Goal: Communication & Community: Answer question/provide support

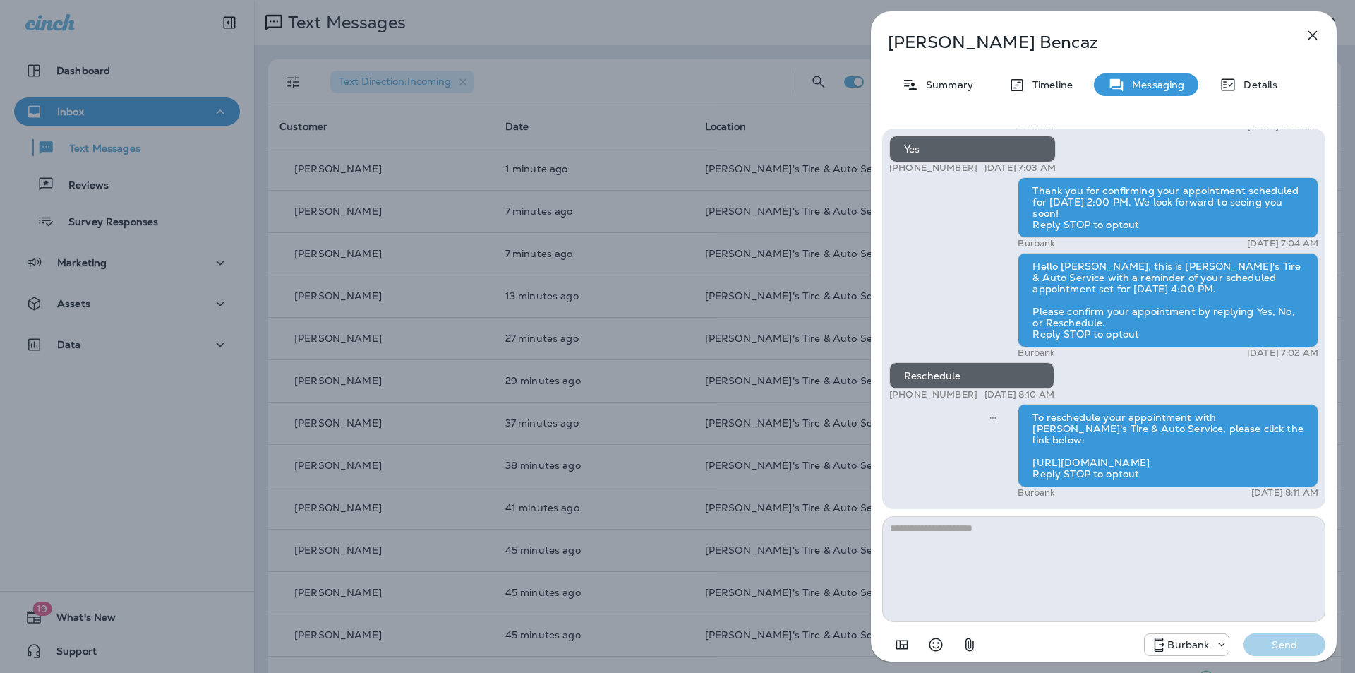
click at [1312, 32] on icon "button" at bounding box center [1312, 35] width 17 height 17
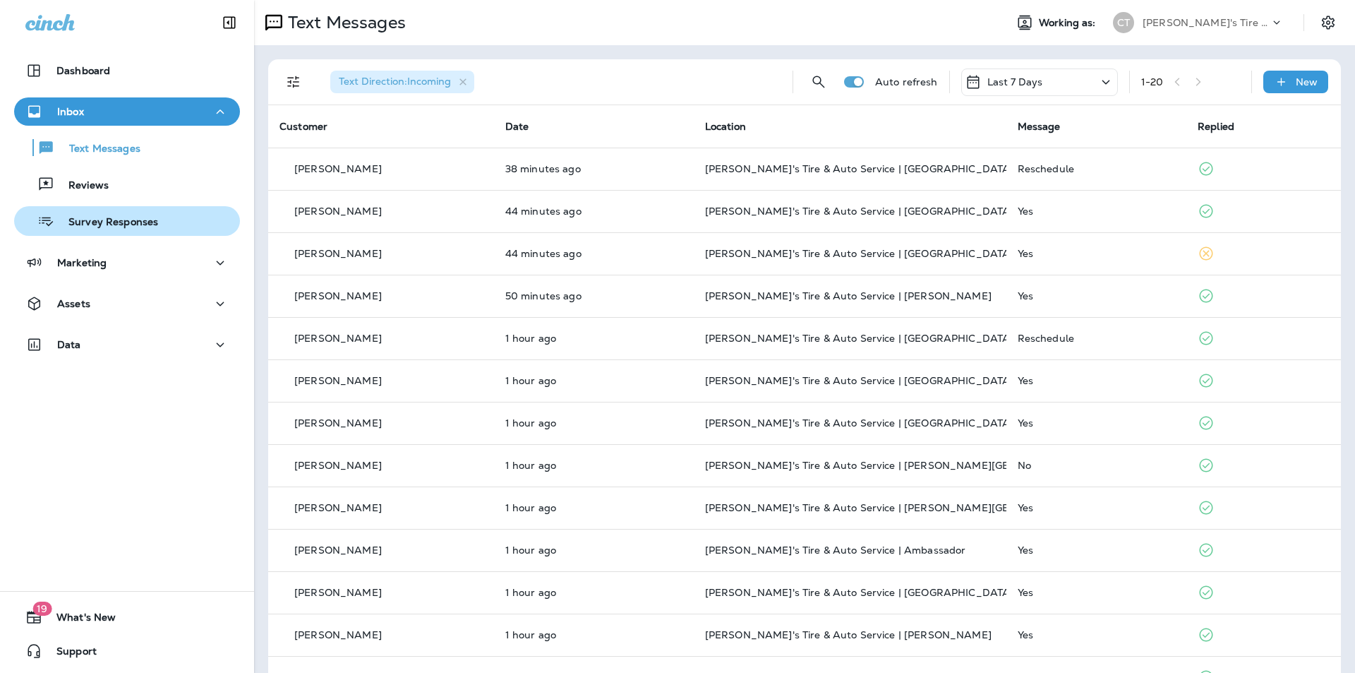
click at [91, 214] on div "Survey Responses" at bounding box center [89, 220] width 138 height 21
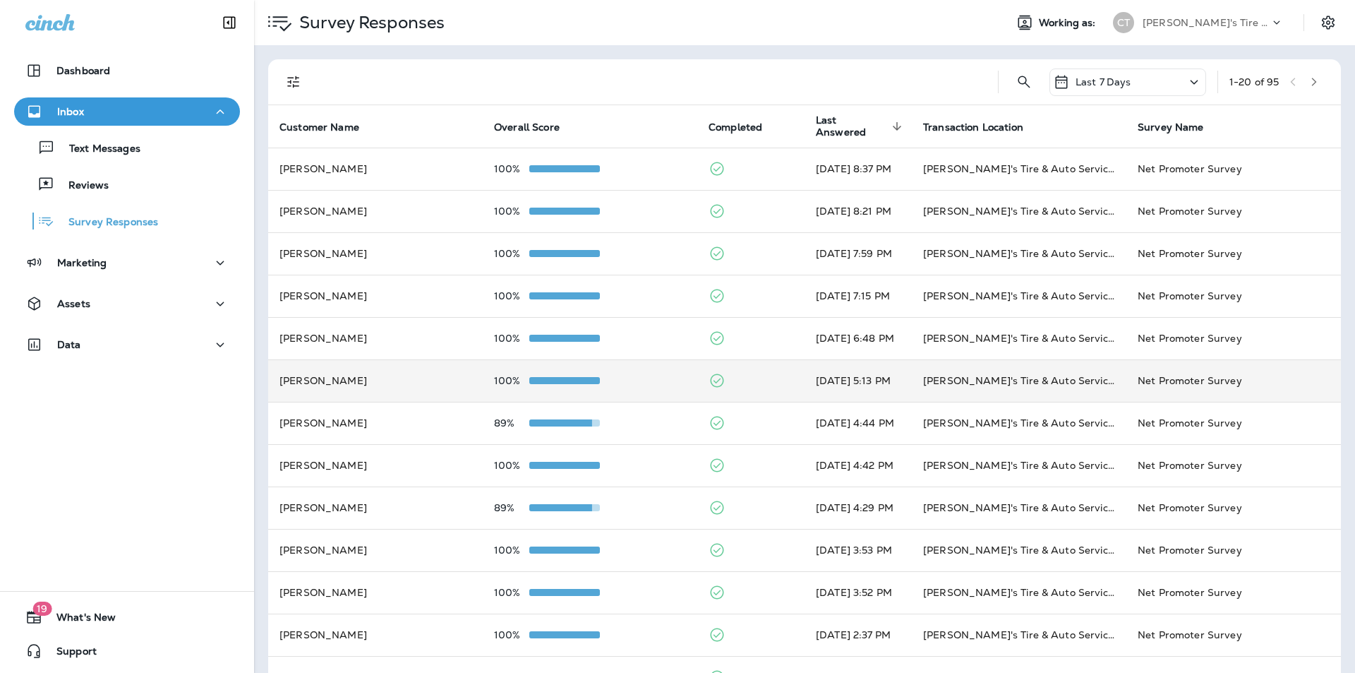
click at [618, 385] on div "100%" at bounding box center [590, 380] width 192 height 11
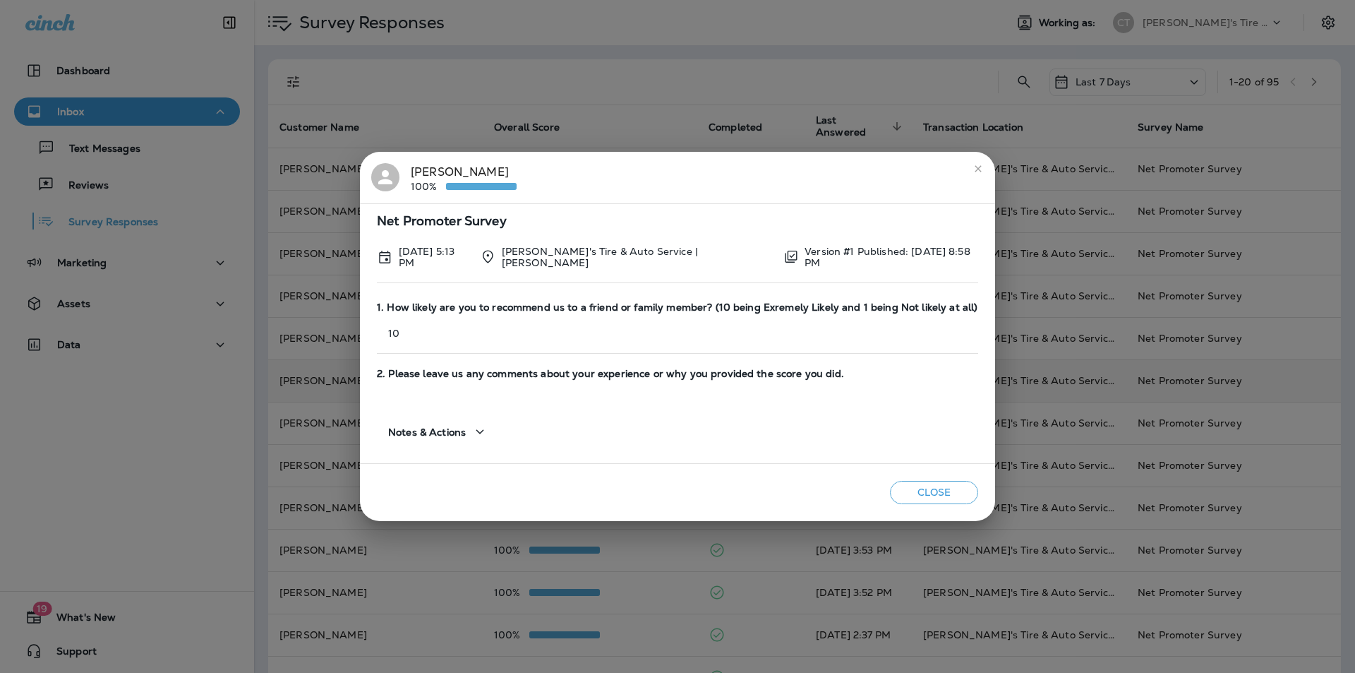
click at [972, 171] on icon "close" at bounding box center [977, 168] width 11 height 11
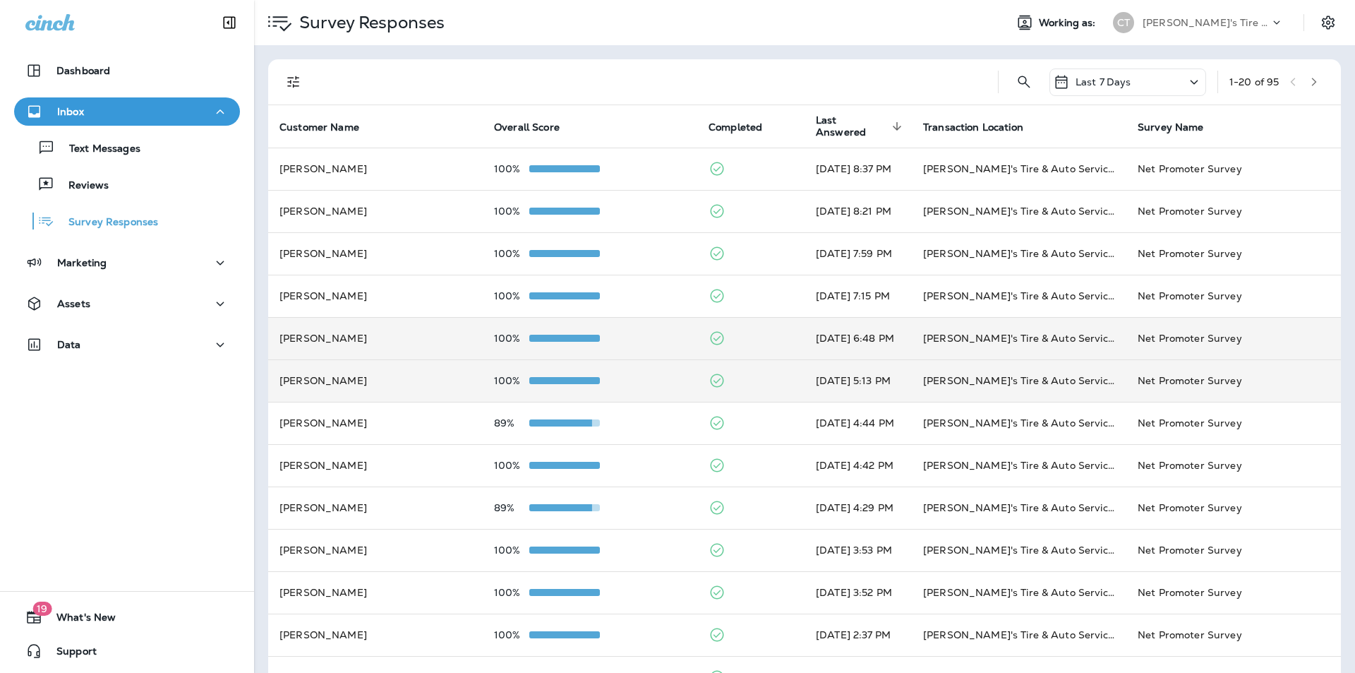
click at [656, 333] on div "100%" at bounding box center [590, 337] width 192 height 11
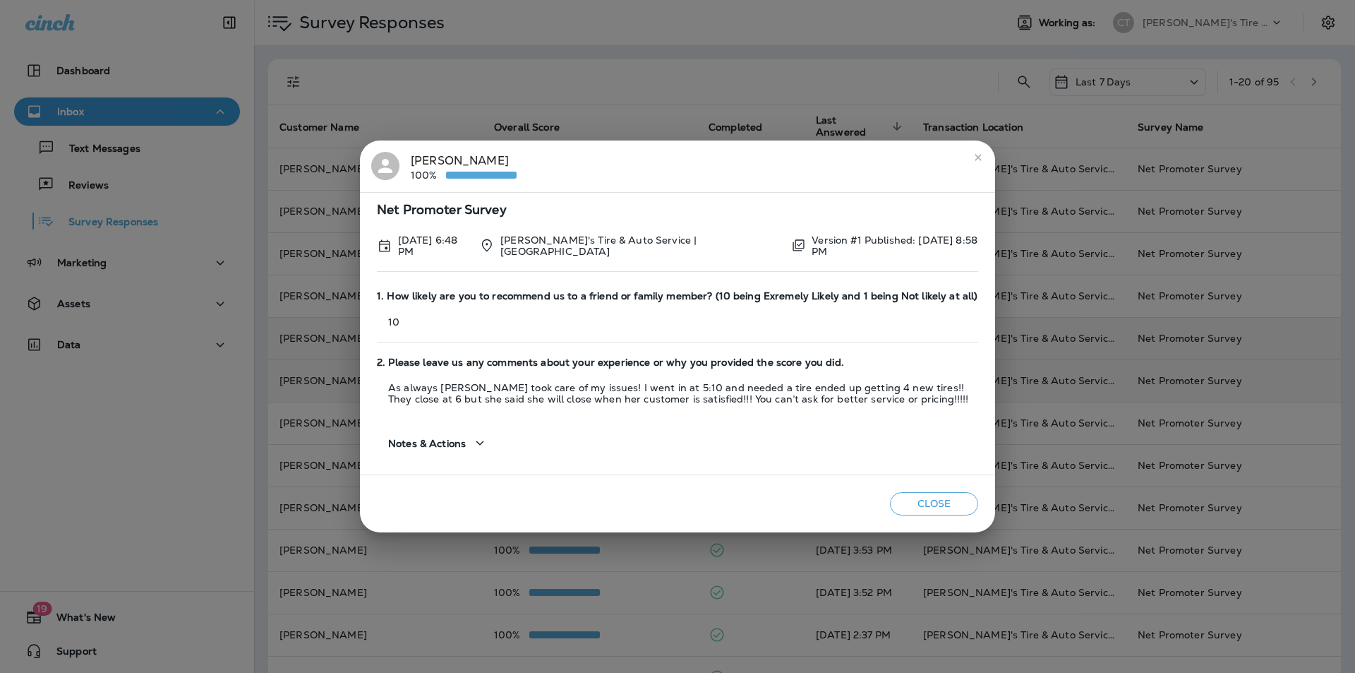
click at [978, 155] on icon "close" at bounding box center [977, 157] width 11 height 11
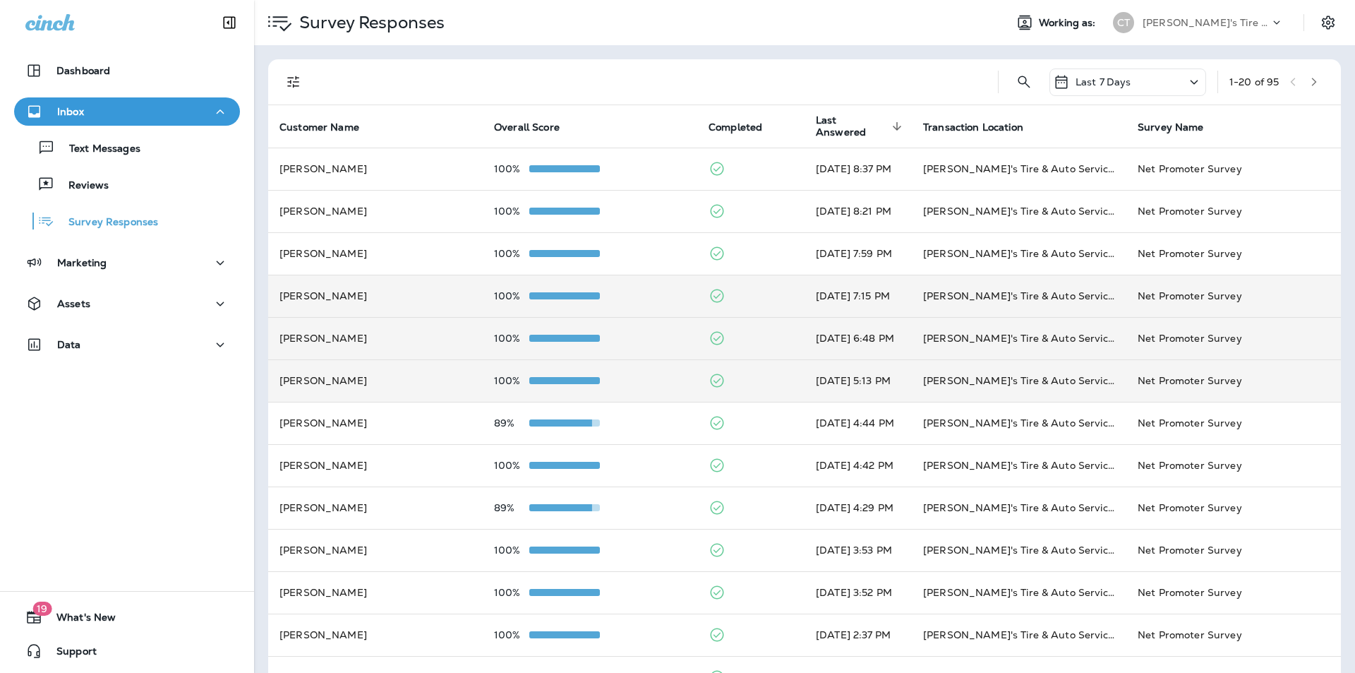
click at [656, 293] on div "100%" at bounding box center [590, 295] width 192 height 11
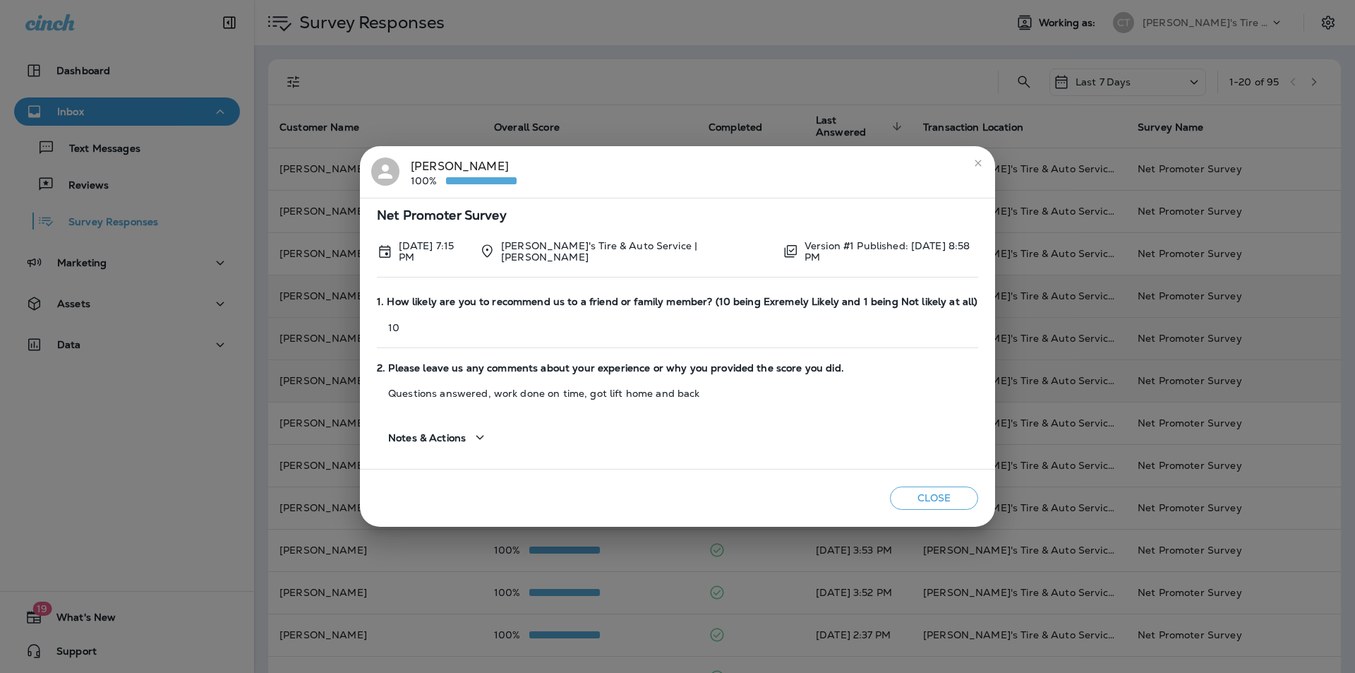
click at [939, 493] on button "Close" at bounding box center [934, 497] width 88 height 23
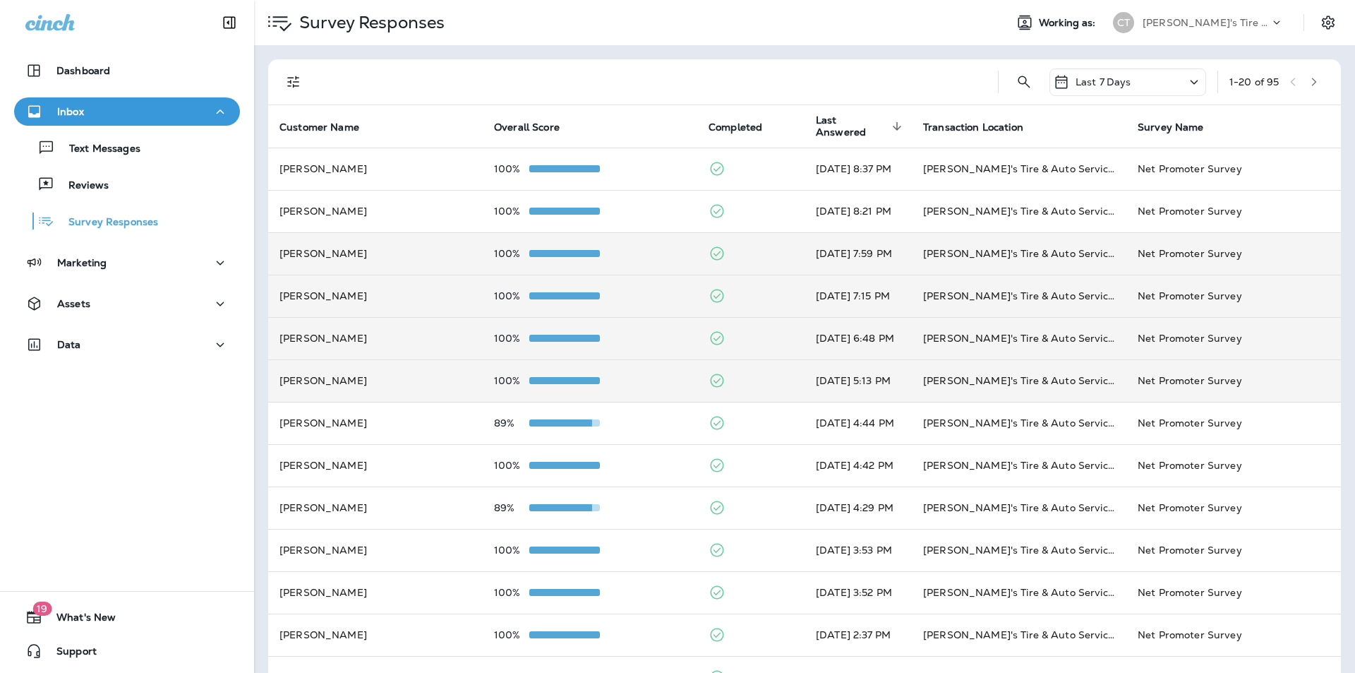
click at [656, 244] on td "100%" at bounding box center [590, 253] width 215 height 42
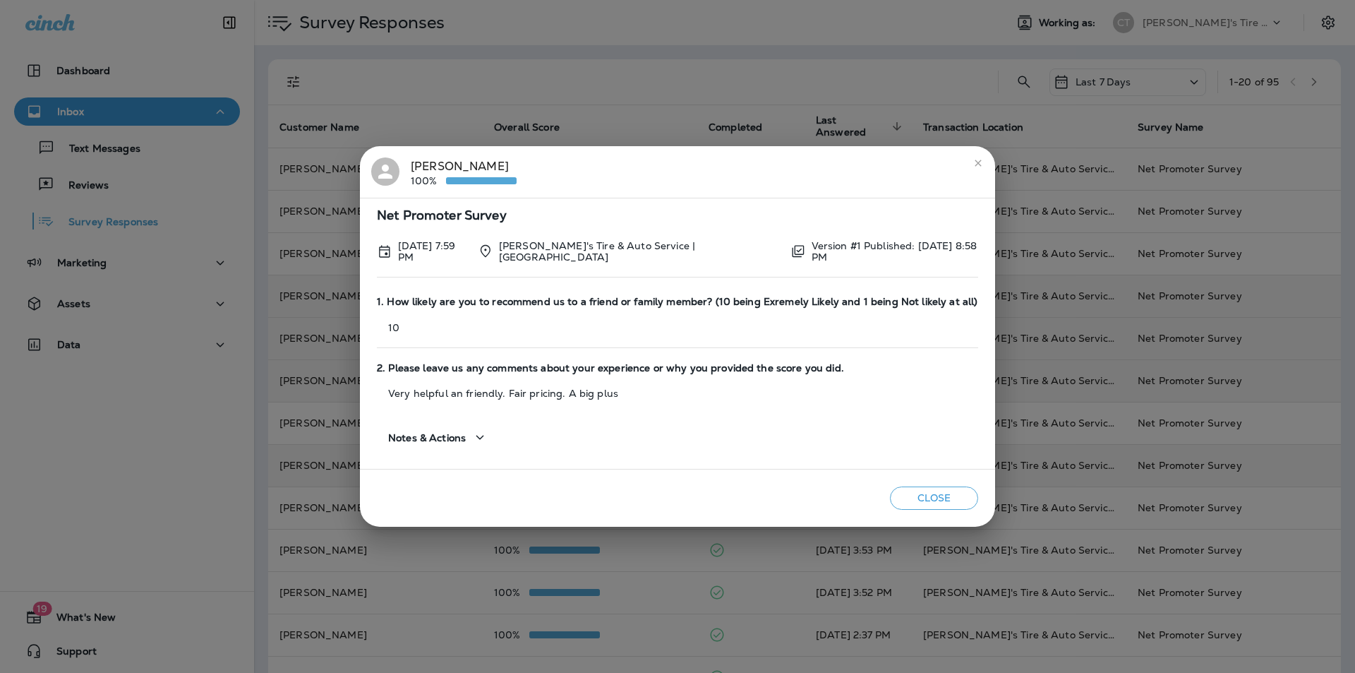
click at [929, 493] on button "Close" at bounding box center [934, 497] width 88 height 23
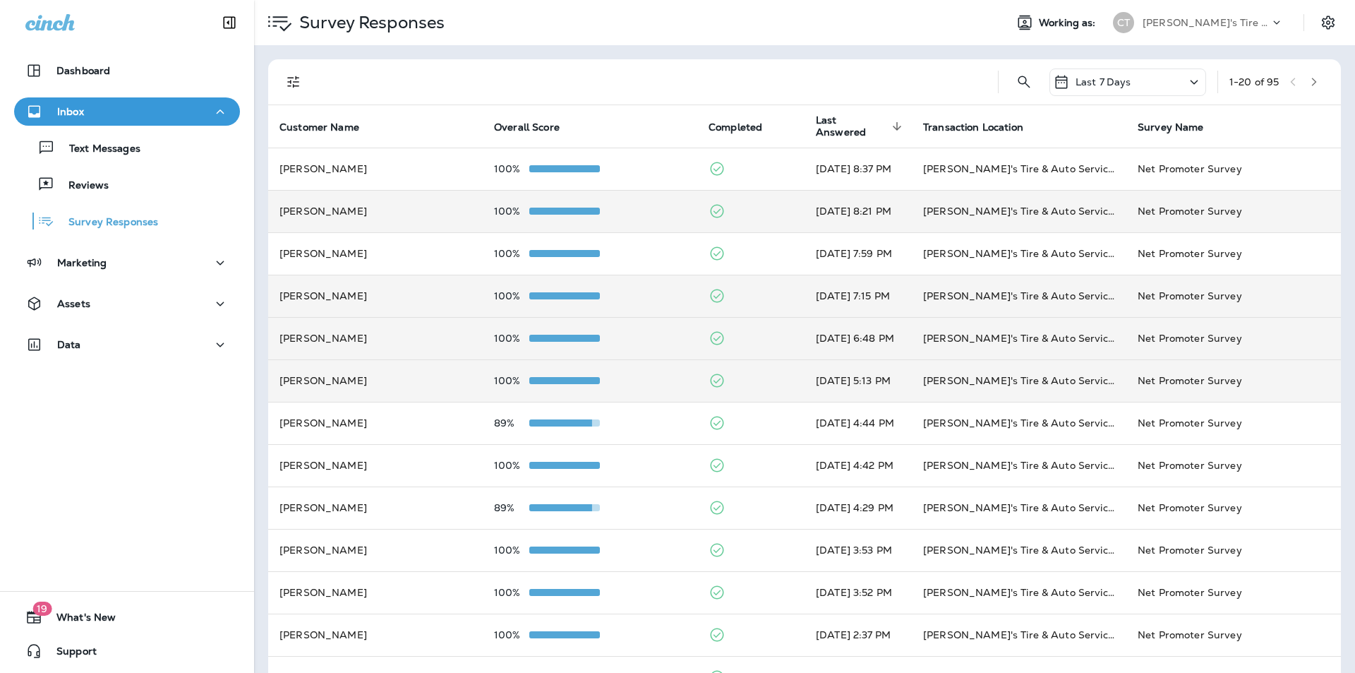
click at [627, 206] on div "100%" at bounding box center [590, 210] width 192 height 11
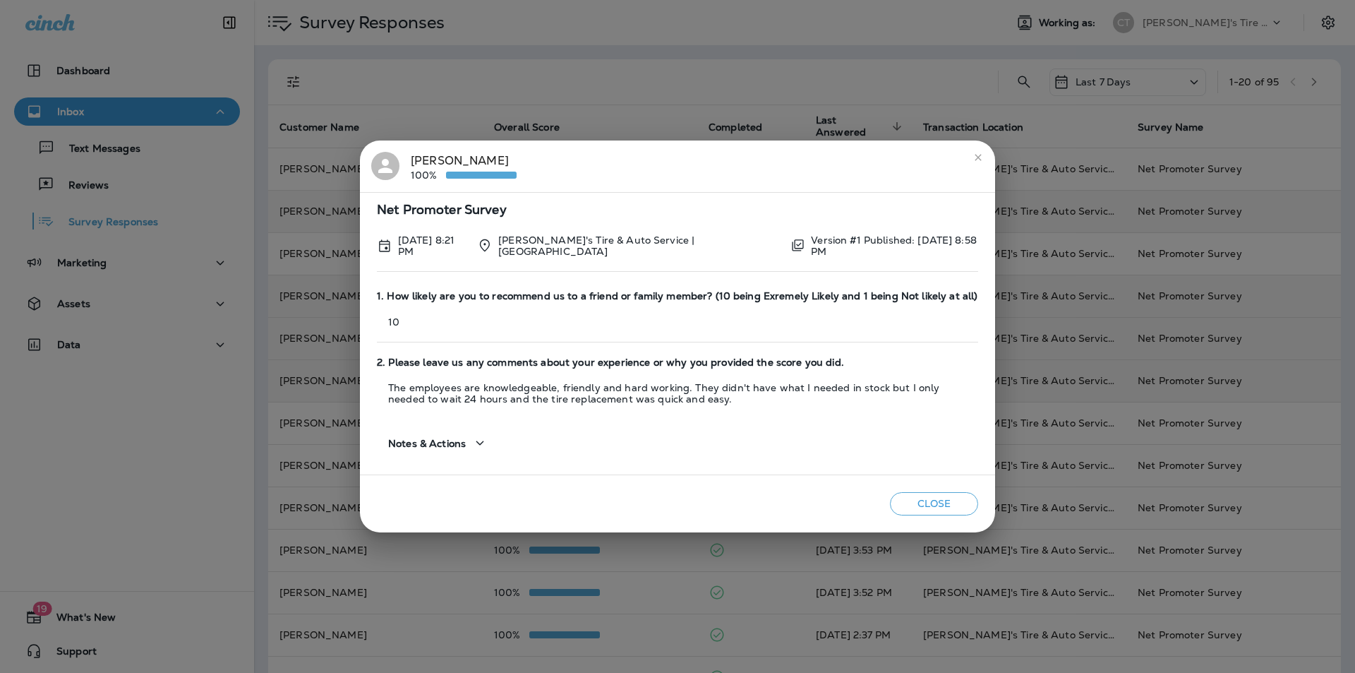
click at [930, 506] on button "Close" at bounding box center [934, 503] width 88 height 23
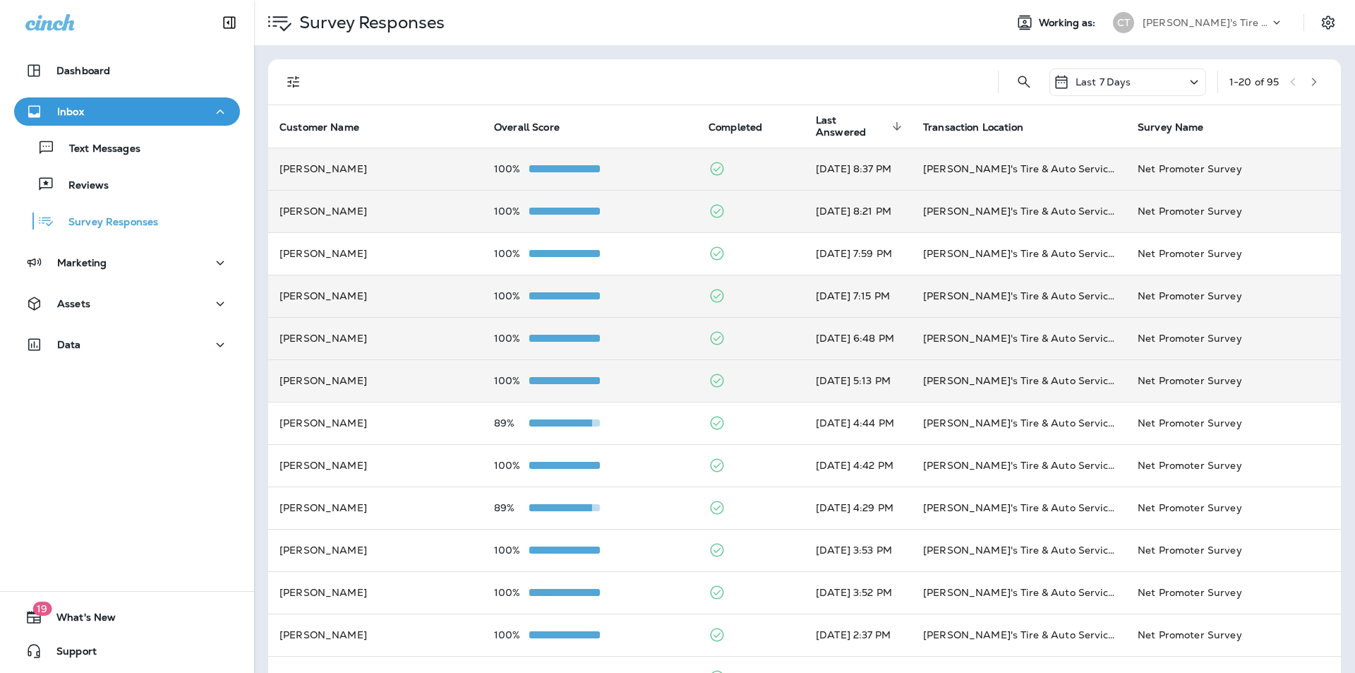
click at [638, 160] on td "100%" at bounding box center [590, 168] width 215 height 42
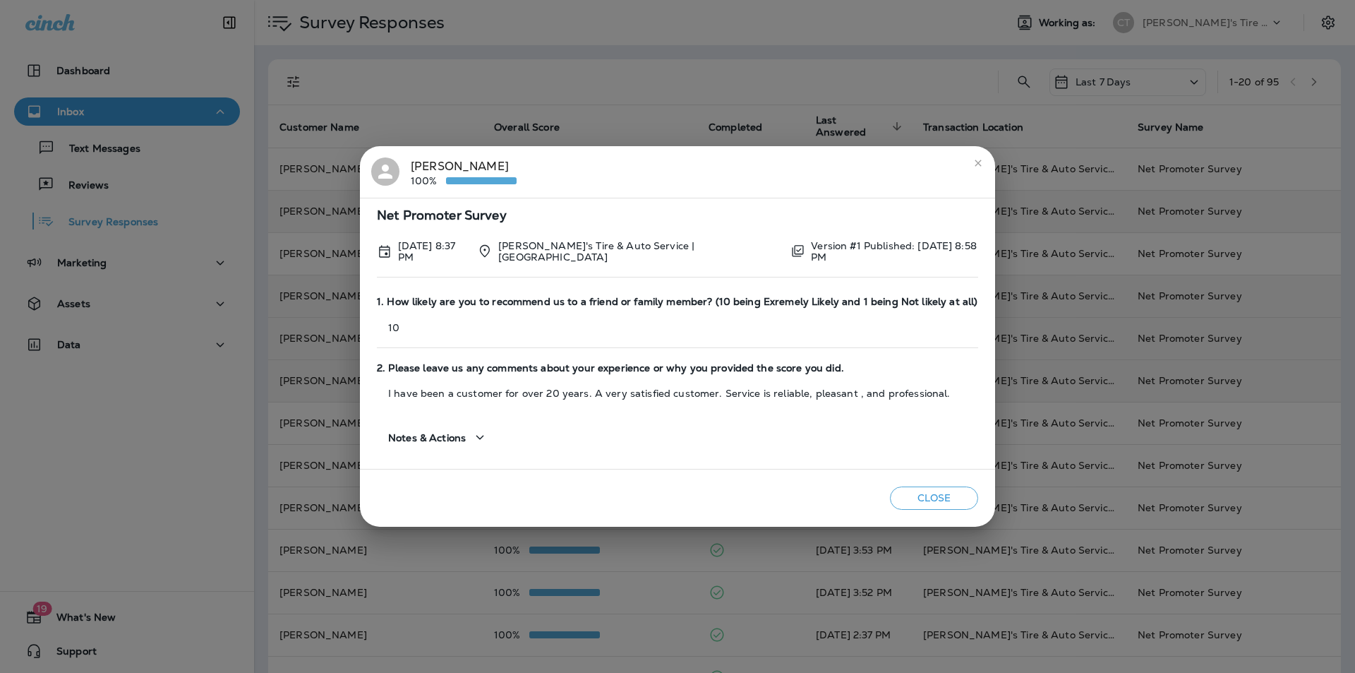
click at [949, 490] on button "Close" at bounding box center [934, 497] width 88 height 23
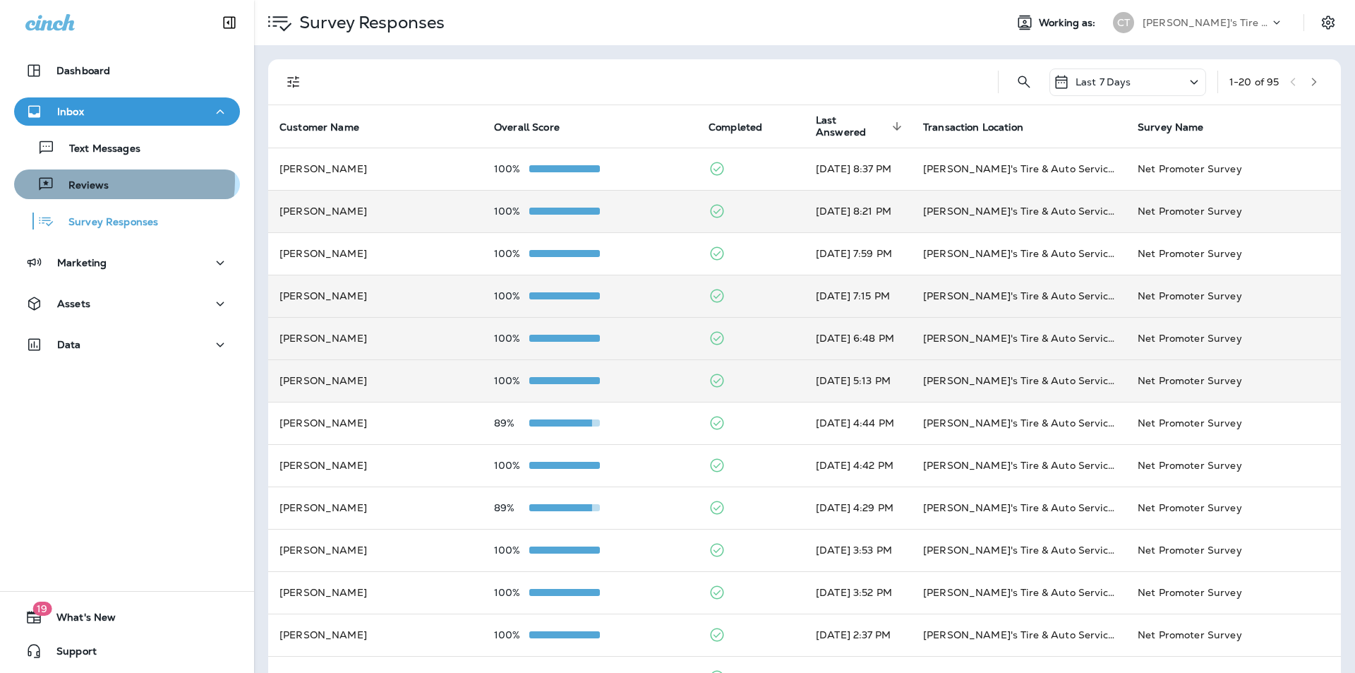
click at [114, 181] on div "Reviews" at bounding box center [127, 184] width 215 height 21
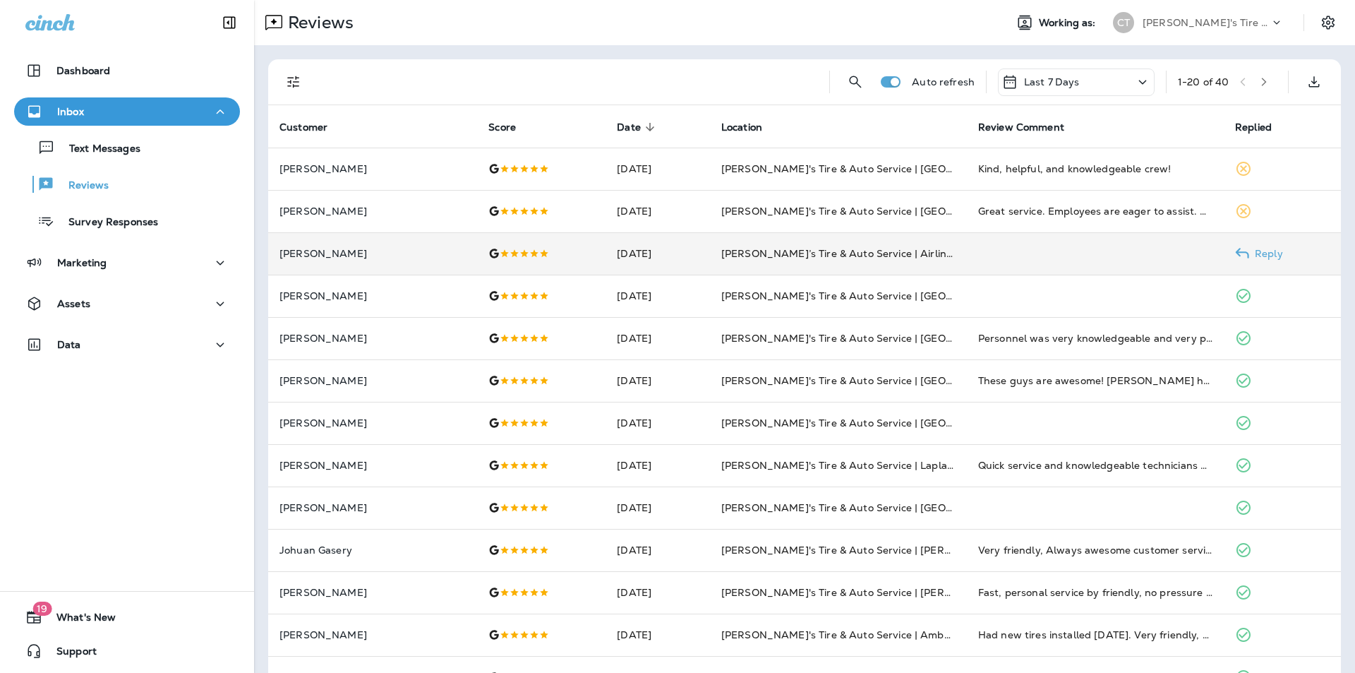
click at [1258, 252] on p "Reply" at bounding box center [1266, 253] width 34 height 11
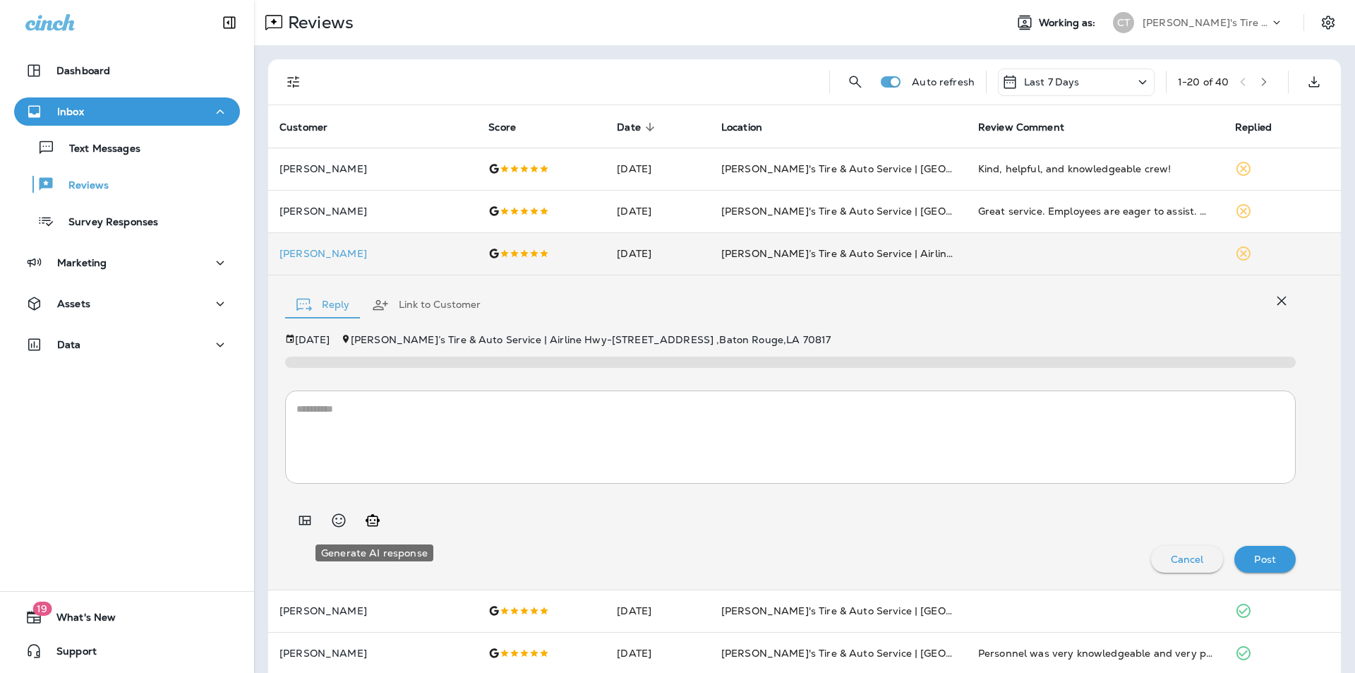
click at [369, 520] on icon "Generate AI response" at bounding box center [372, 520] width 17 height 17
type textarea "**********"
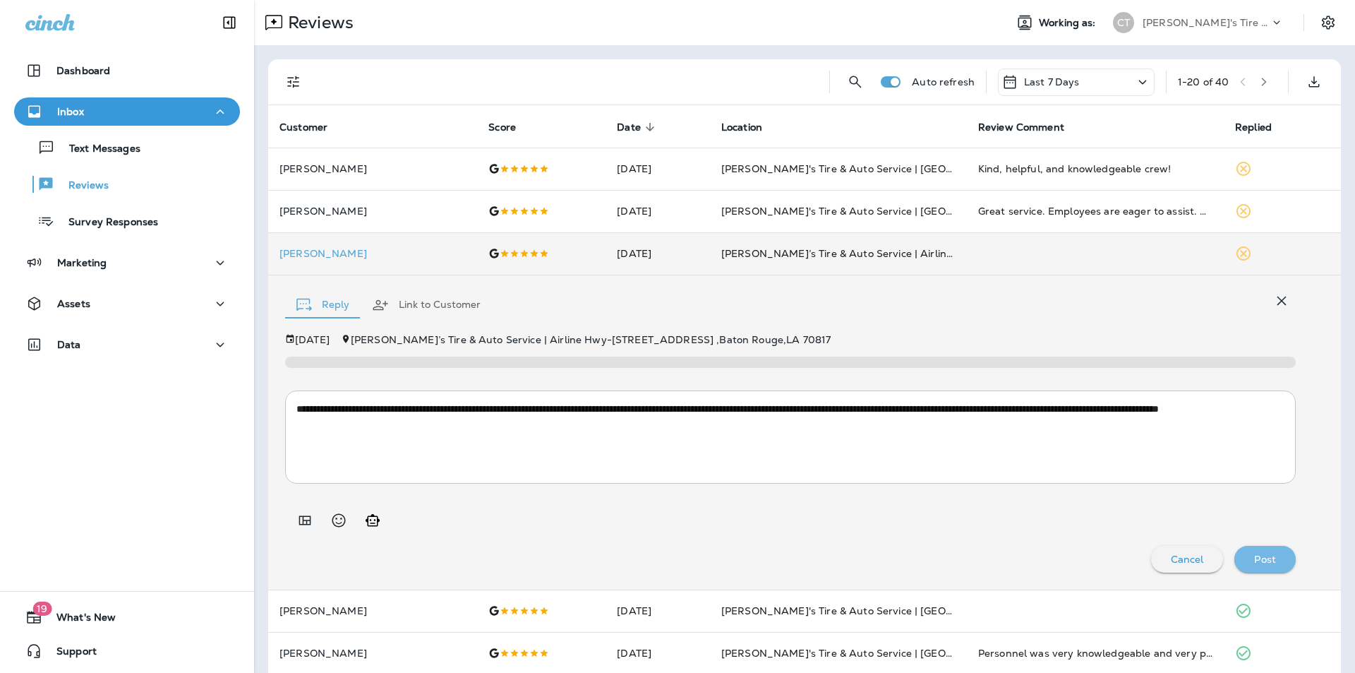
click at [1260, 554] on p "Post" at bounding box center [1265, 558] width 22 height 11
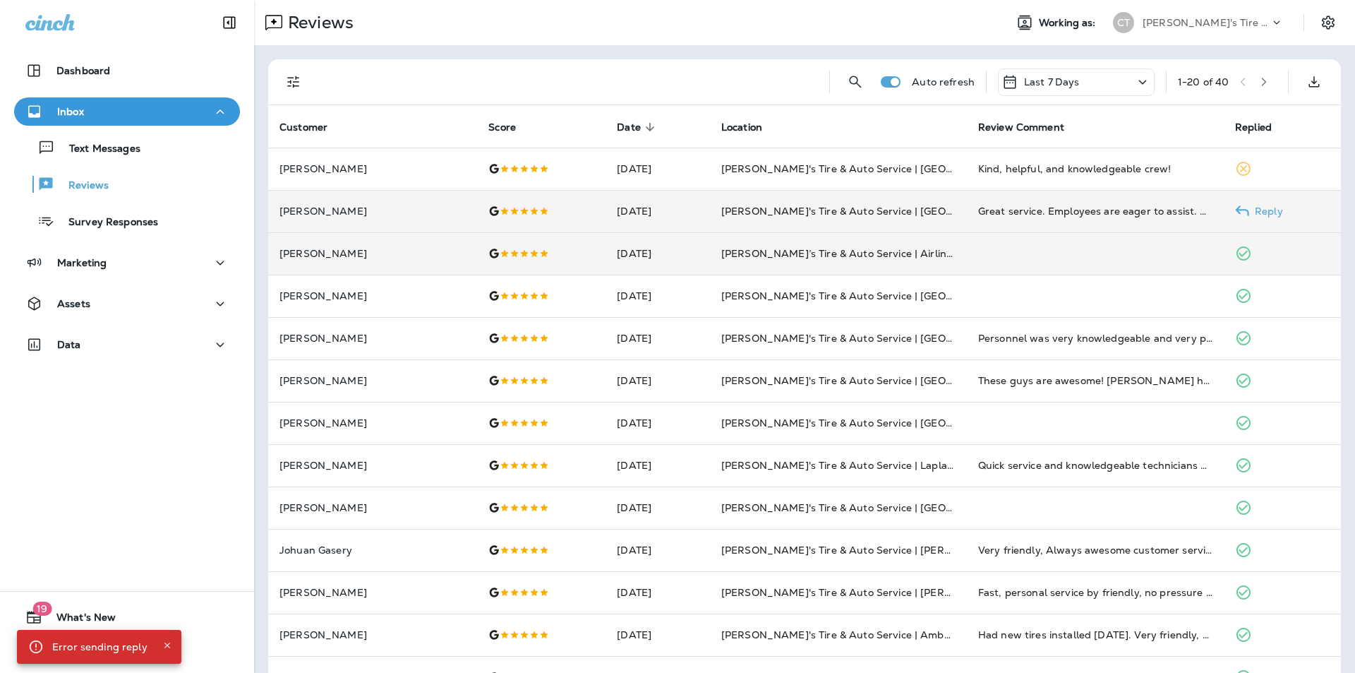
click at [1272, 209] on td "Reply" at bounding box center [1282, 211] width 117 height 42
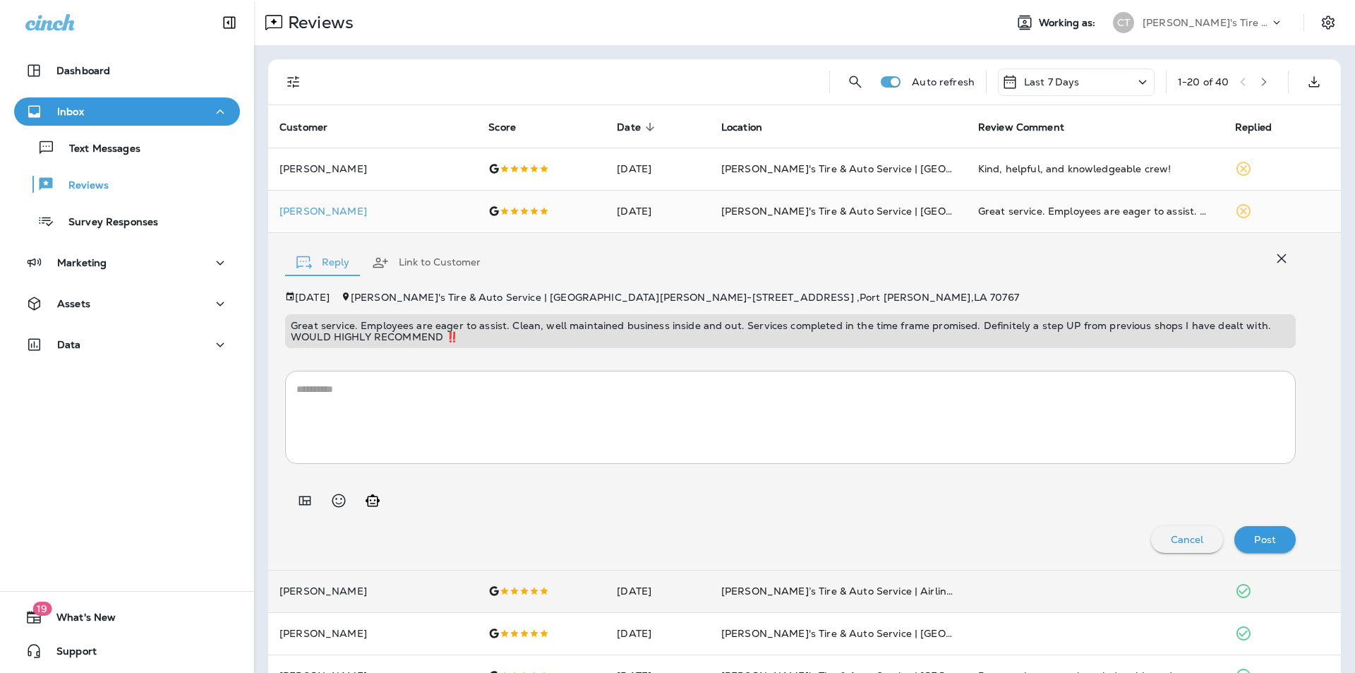
click at [375, 500] on icon "Generate AI response" at bounding box center [373, 500] width 14 height 12
type textarea "**********"
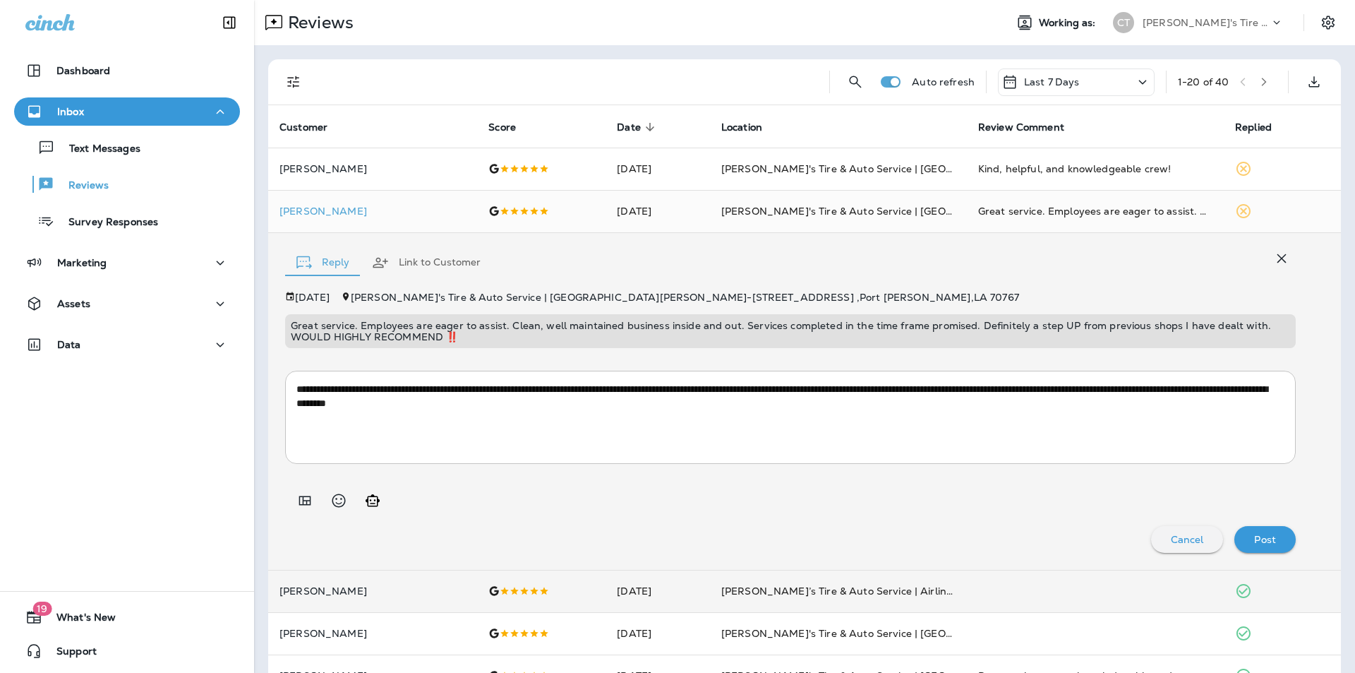
click at [1254, 538] on p "Post" at bounding box center [1265, 539] width 22 height 11
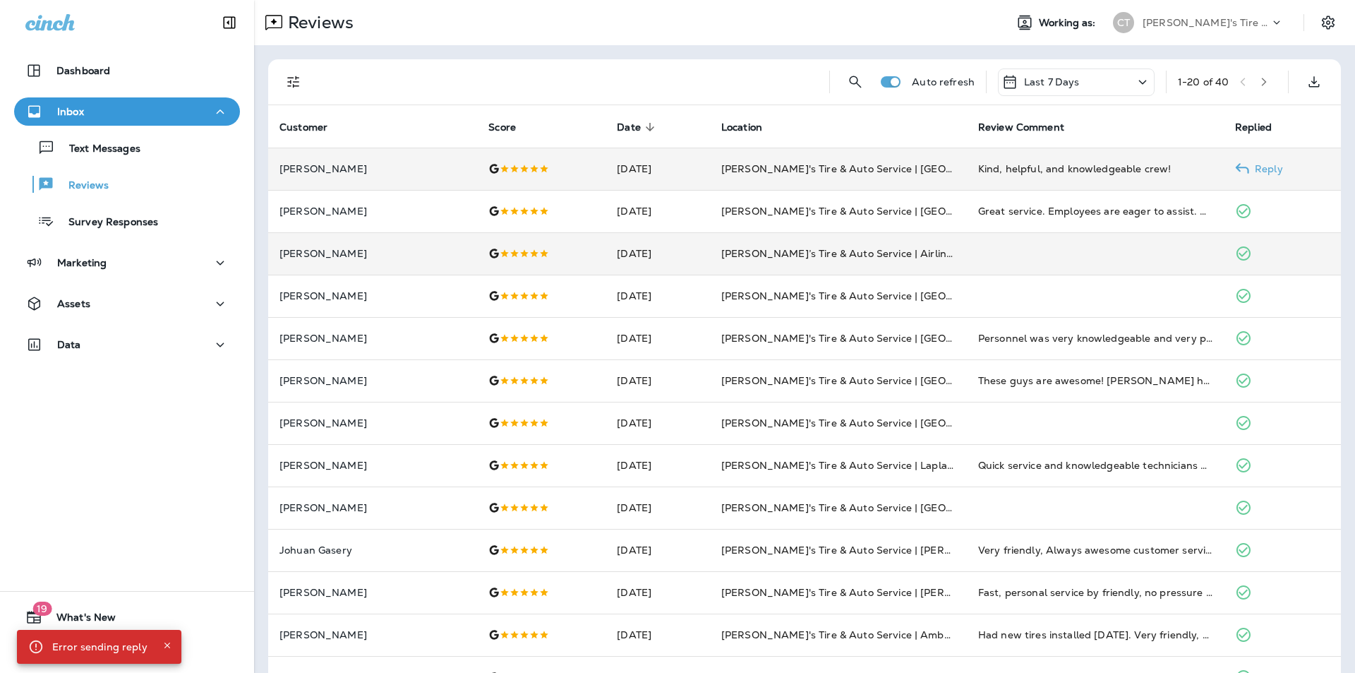
drag, startPoint x: 1254, startPoint y: 168, endPoint x: 1265, endPoint y: 181, distance: 17.0
click at [1254, 169] on p "Reply" at bounding box center [1266, 168] width 34 height 11
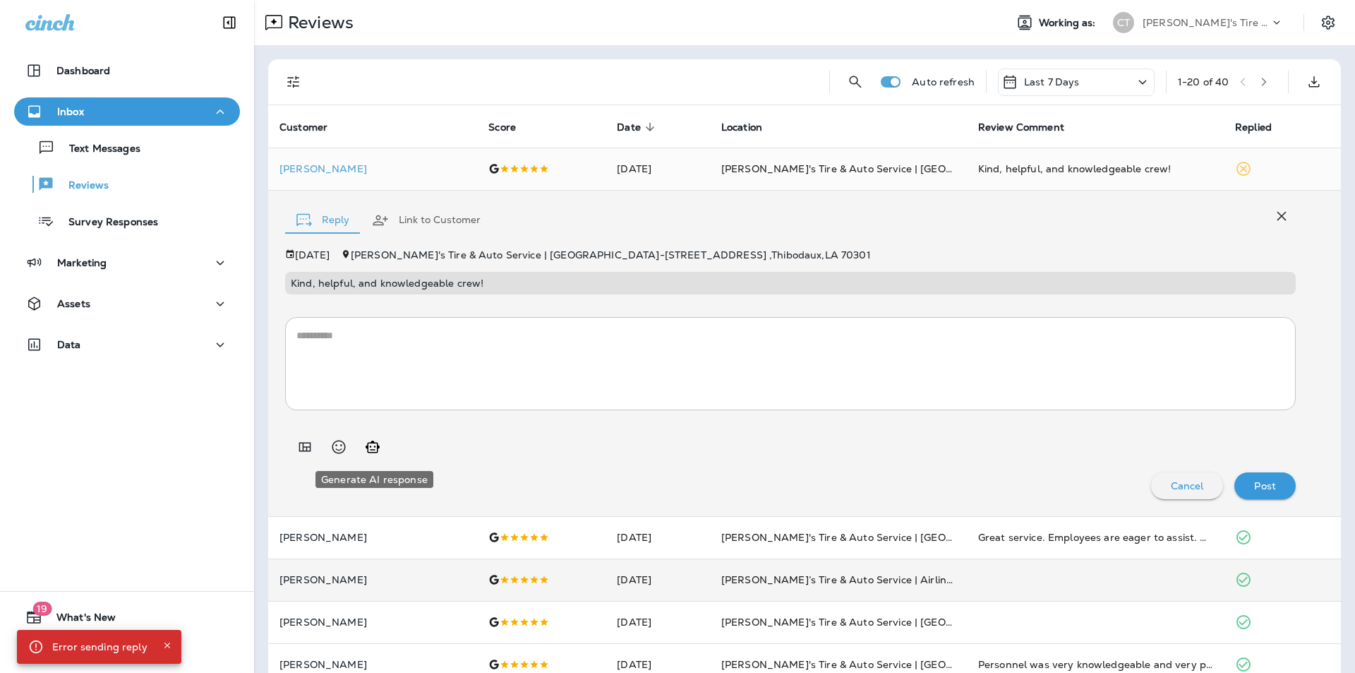
click at [371, 446] on icon "Generate AI response" at bounding box center [373, 446] width 14 height 12
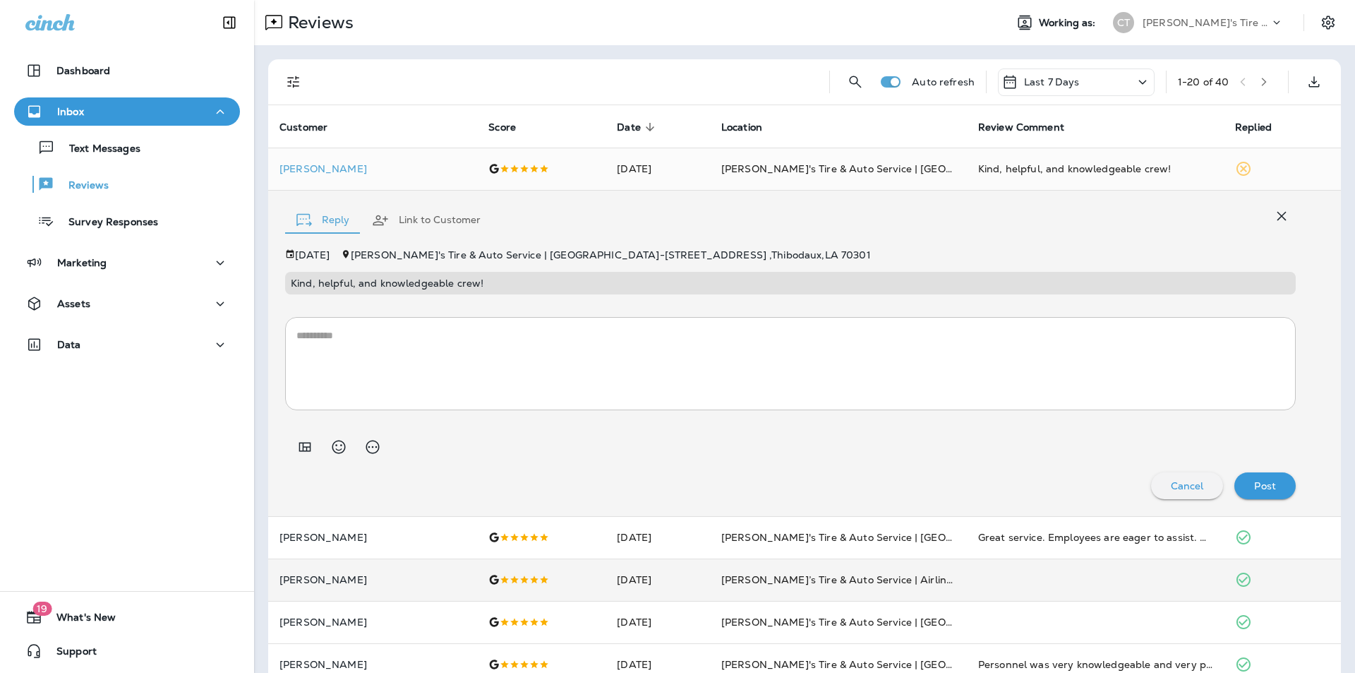
type textarea "**********"
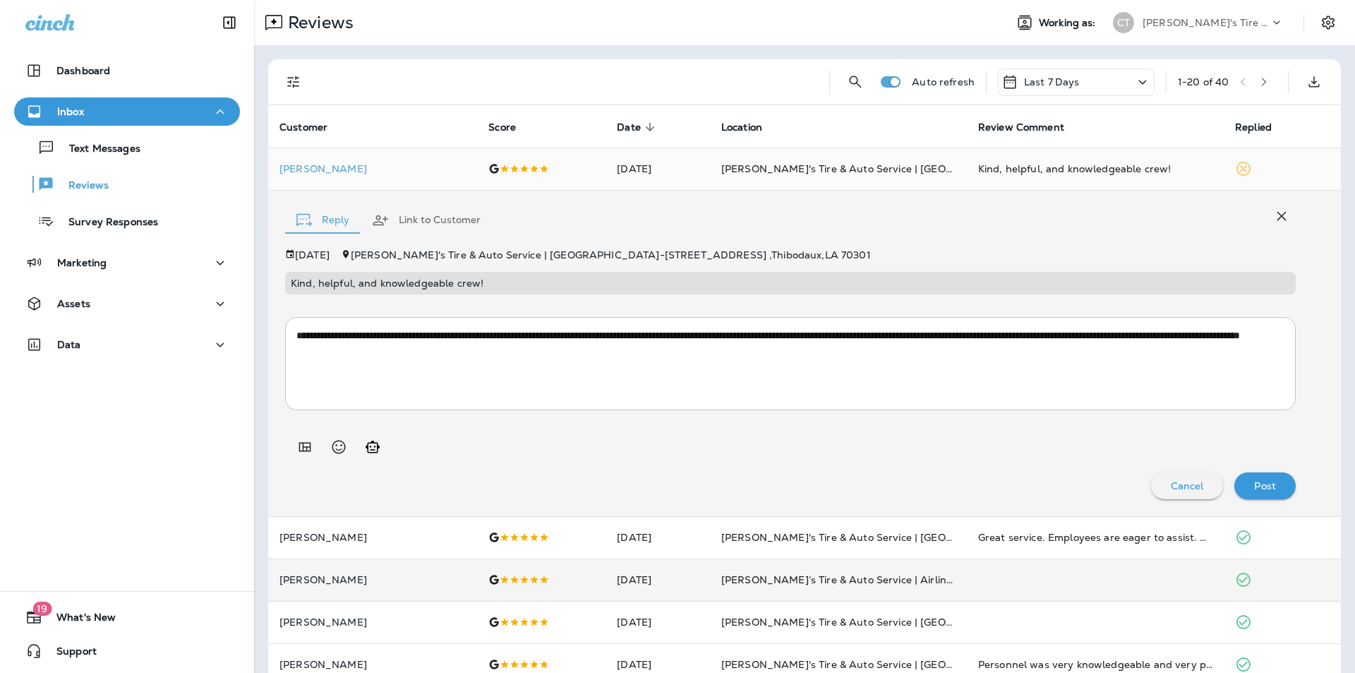
click at [1266, 482] on div "Post" at bounding box center [1265, 485] width 39 height 18
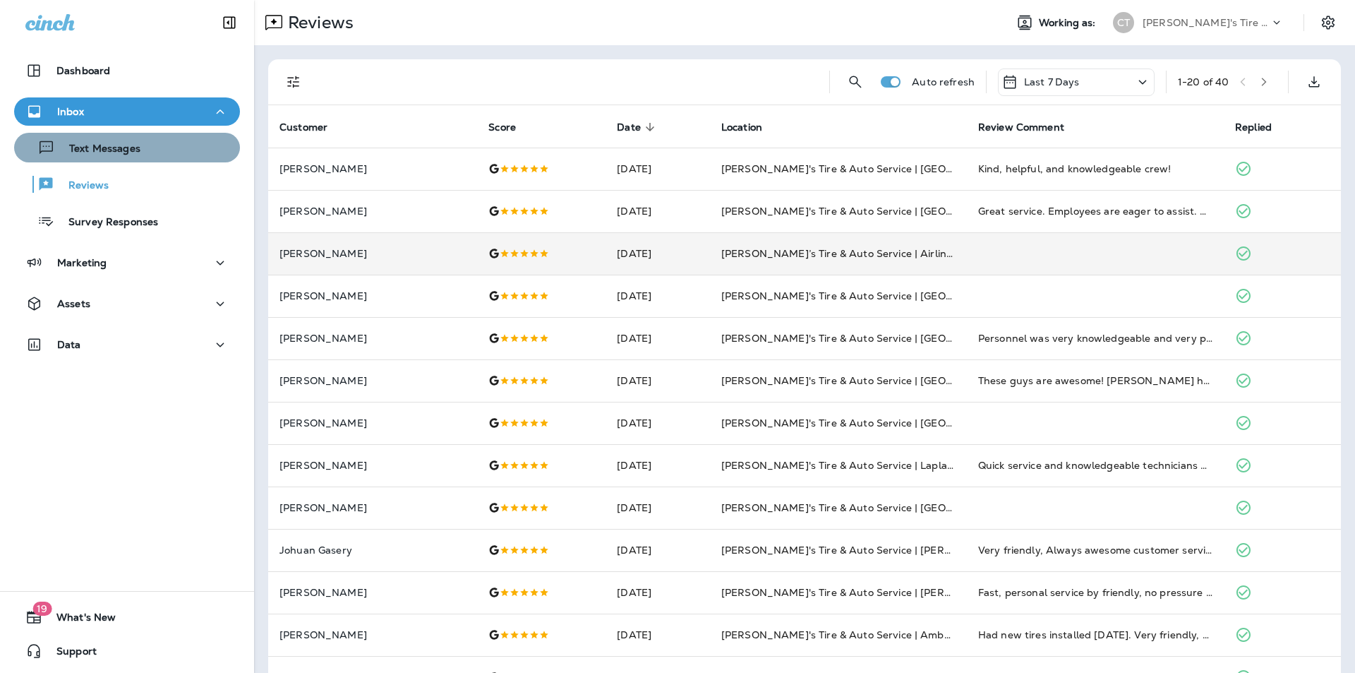
click at [137, 147] on p "Text Messages" at bounding box center [97, 149] width 85 height 13
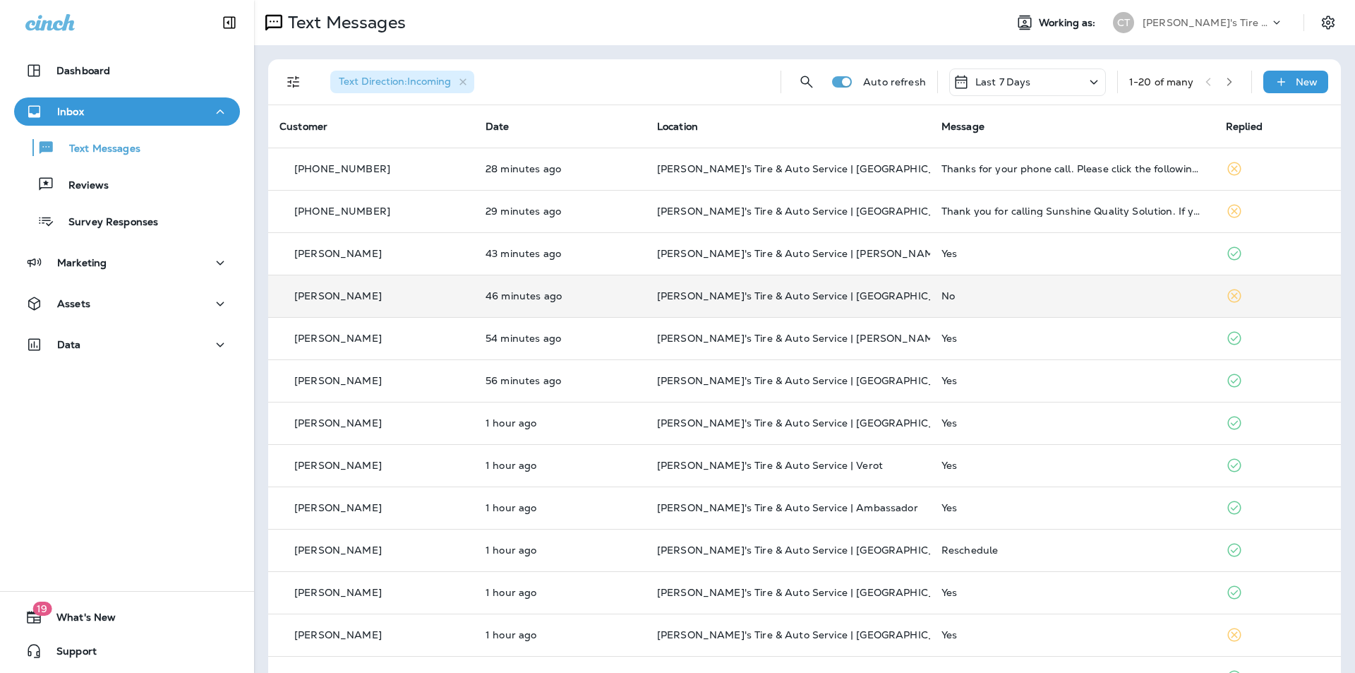
click at [1087, 291] on div "No" at bounding box center [1072, 295] width 262 height 11
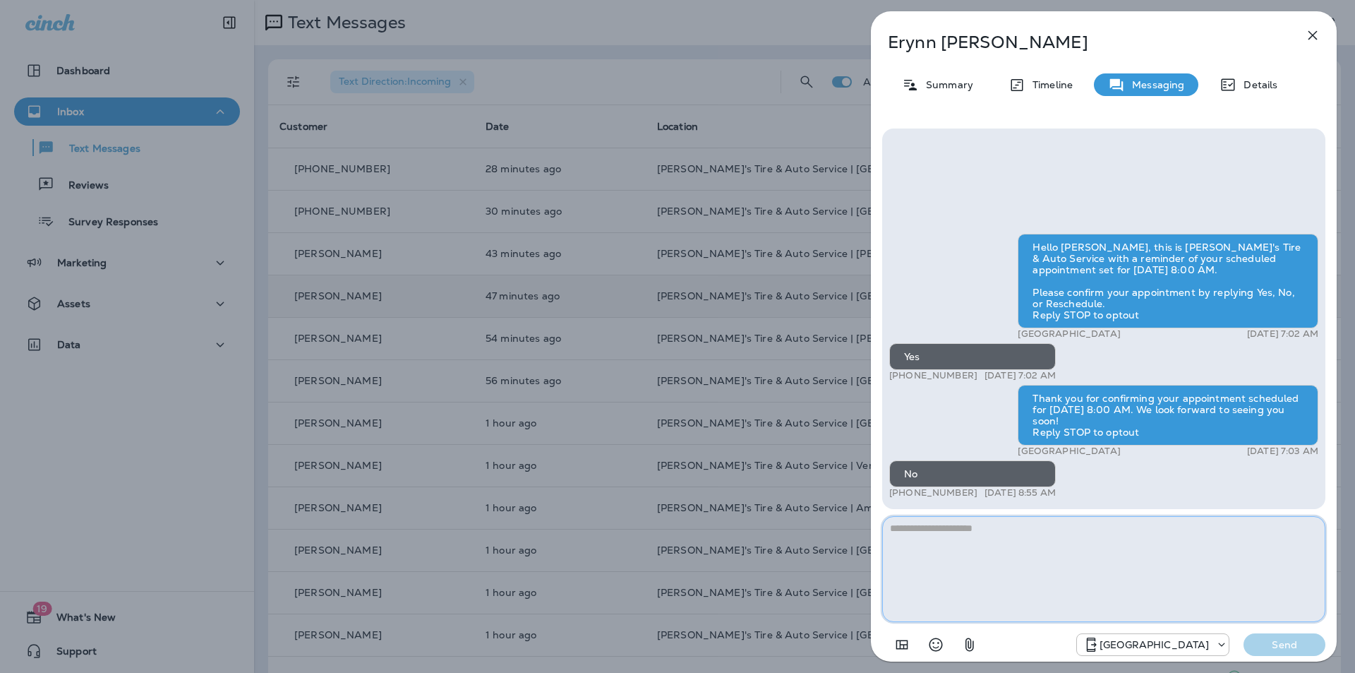
paste textarea "**********"
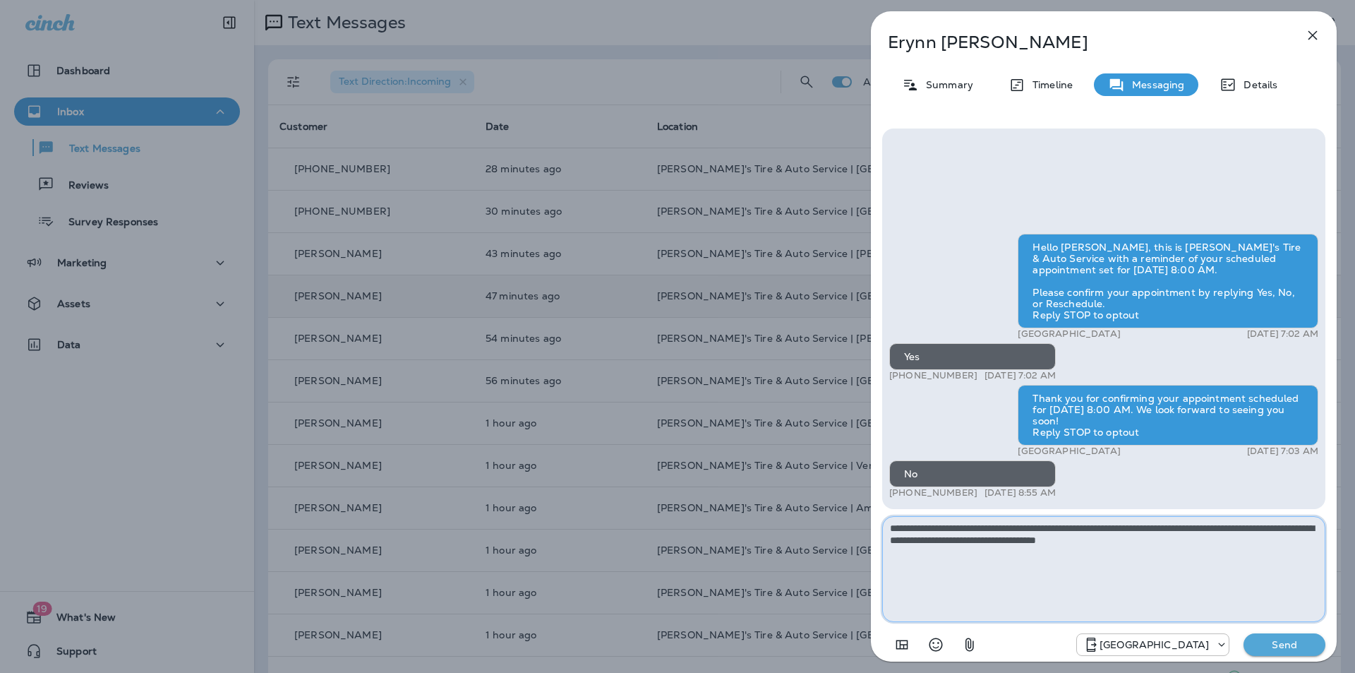
type textarea "**********"
click at [1291, 642] on p "Send" at bounding box center [1284, 644] width 59 height 13
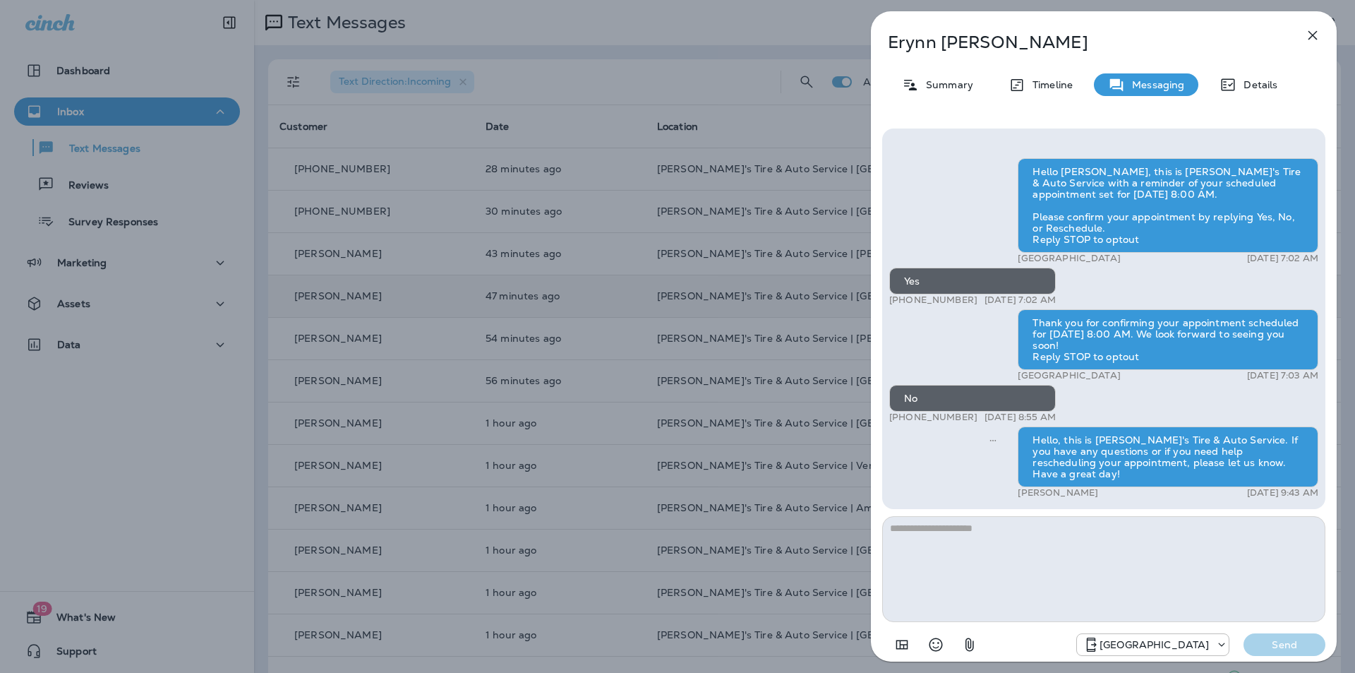
click at [1315, 30] on icon "button" at bounding box center [1312, 35] width 17 height 17
